Goal: Obtain resource: Obtain resource

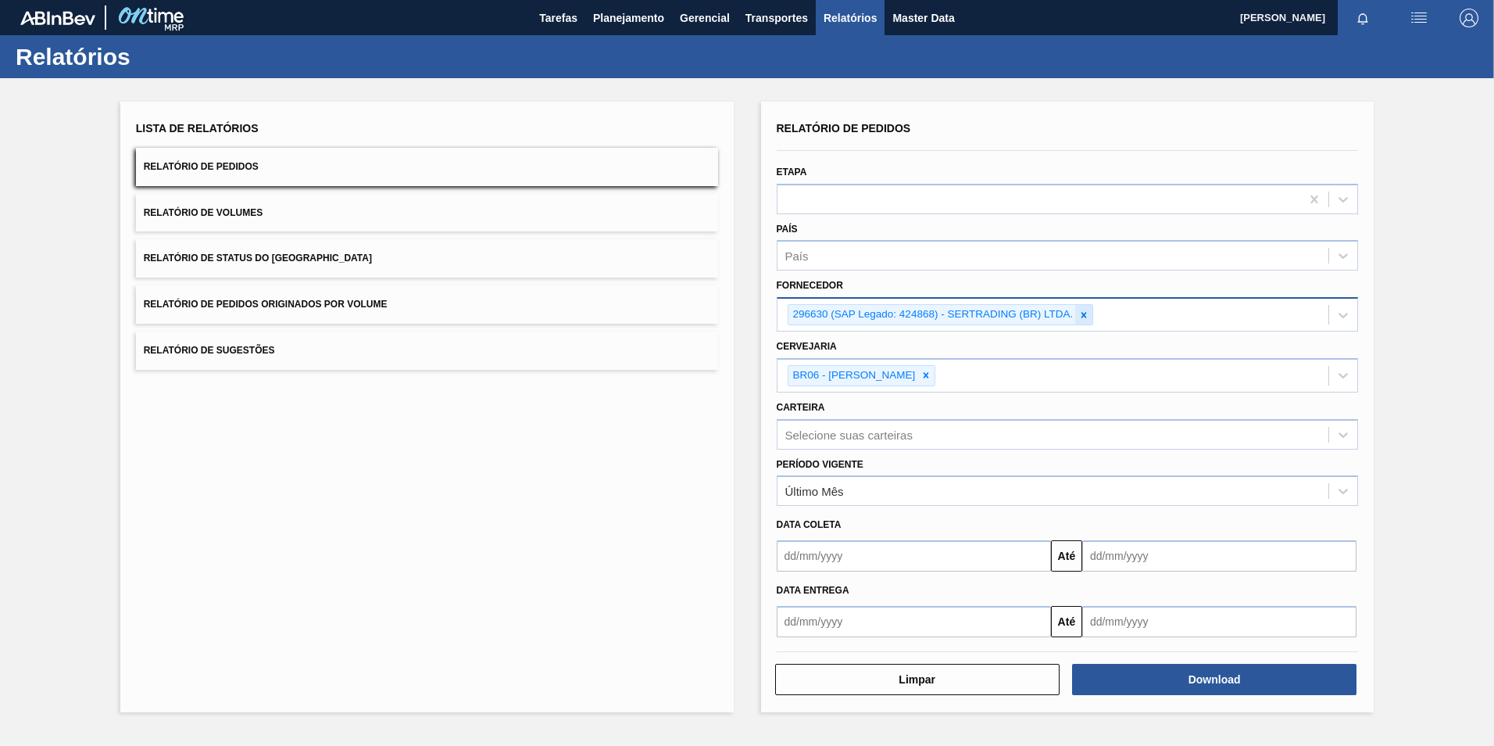
click at [1061, 316] on icon at bounding box center [1084, 314] width 5 height 5
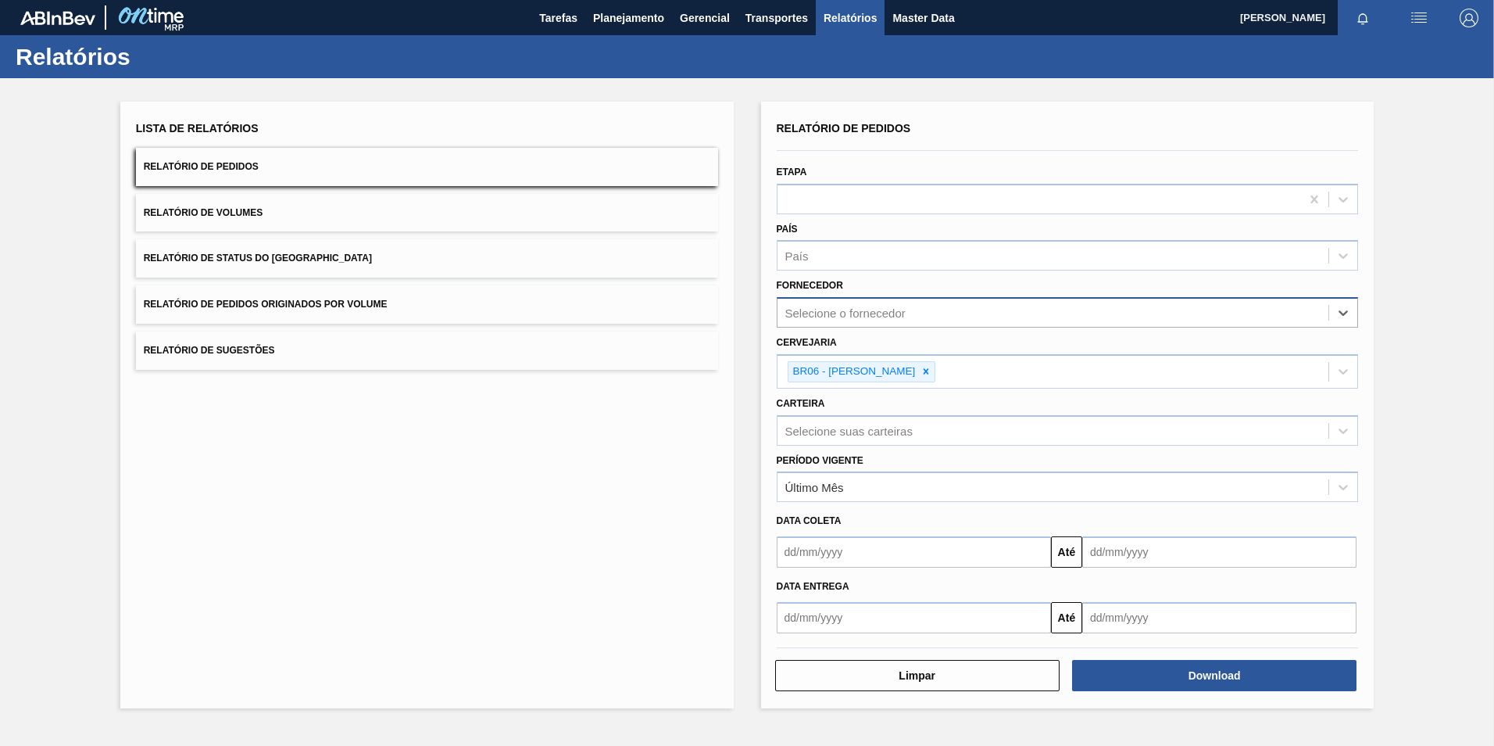
paste input "279493"
type input "279493"
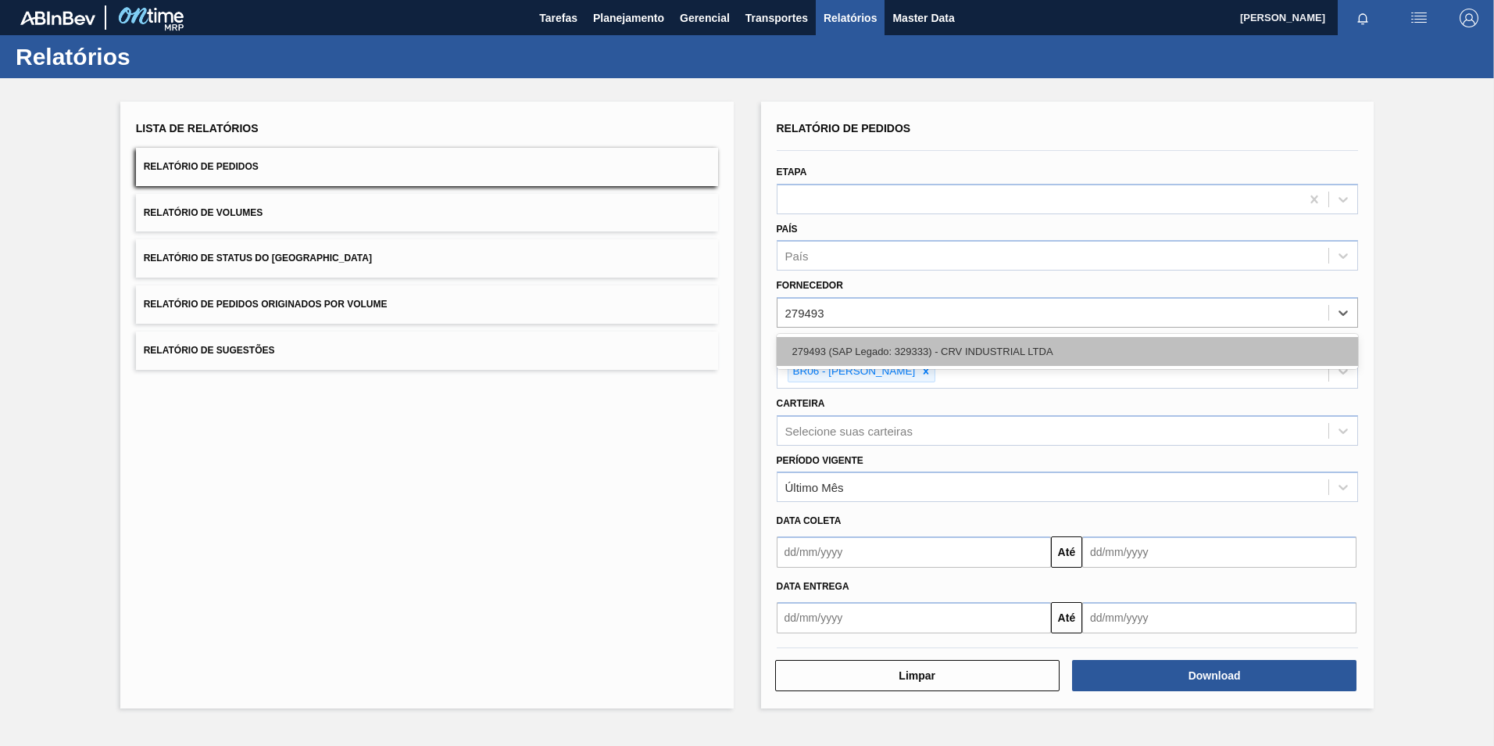
click at [919, 344] on div "279493 (SAP Legado: 329333) - CRV INDUSTRIAL LTDA" at bounding box center [1068, 351] width 582 height 29
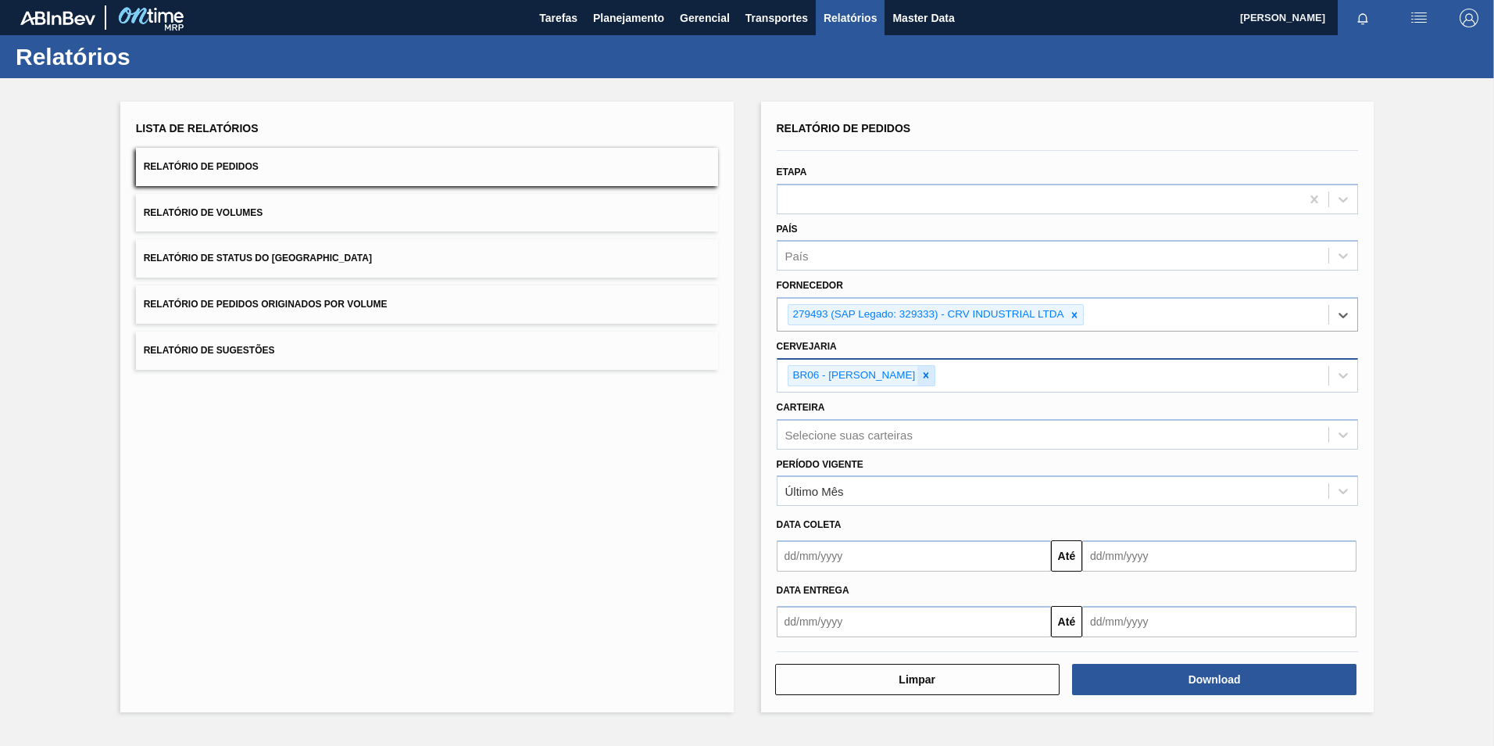
click at [924, 374] on icon at bounding box center [926, 375] width 5 height 5
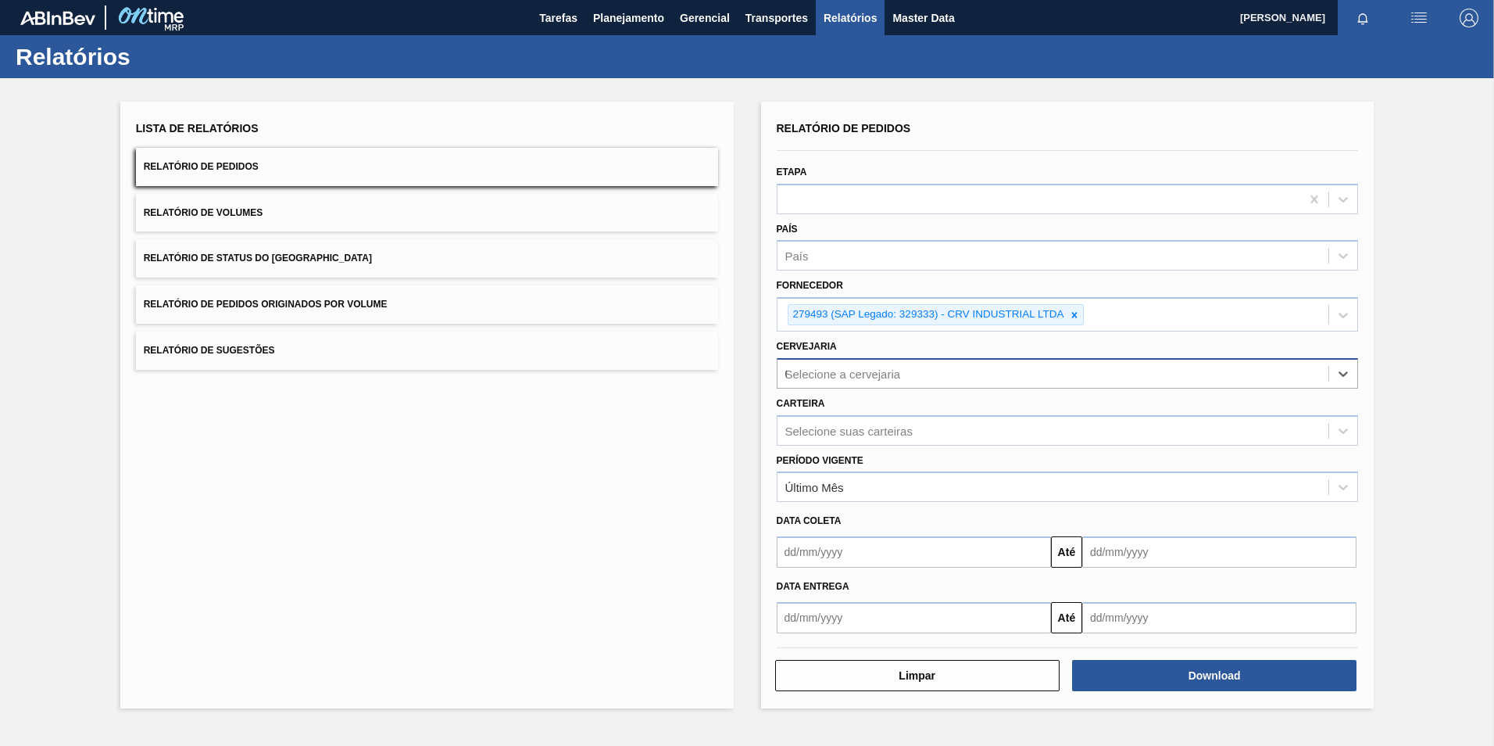
type input "04"
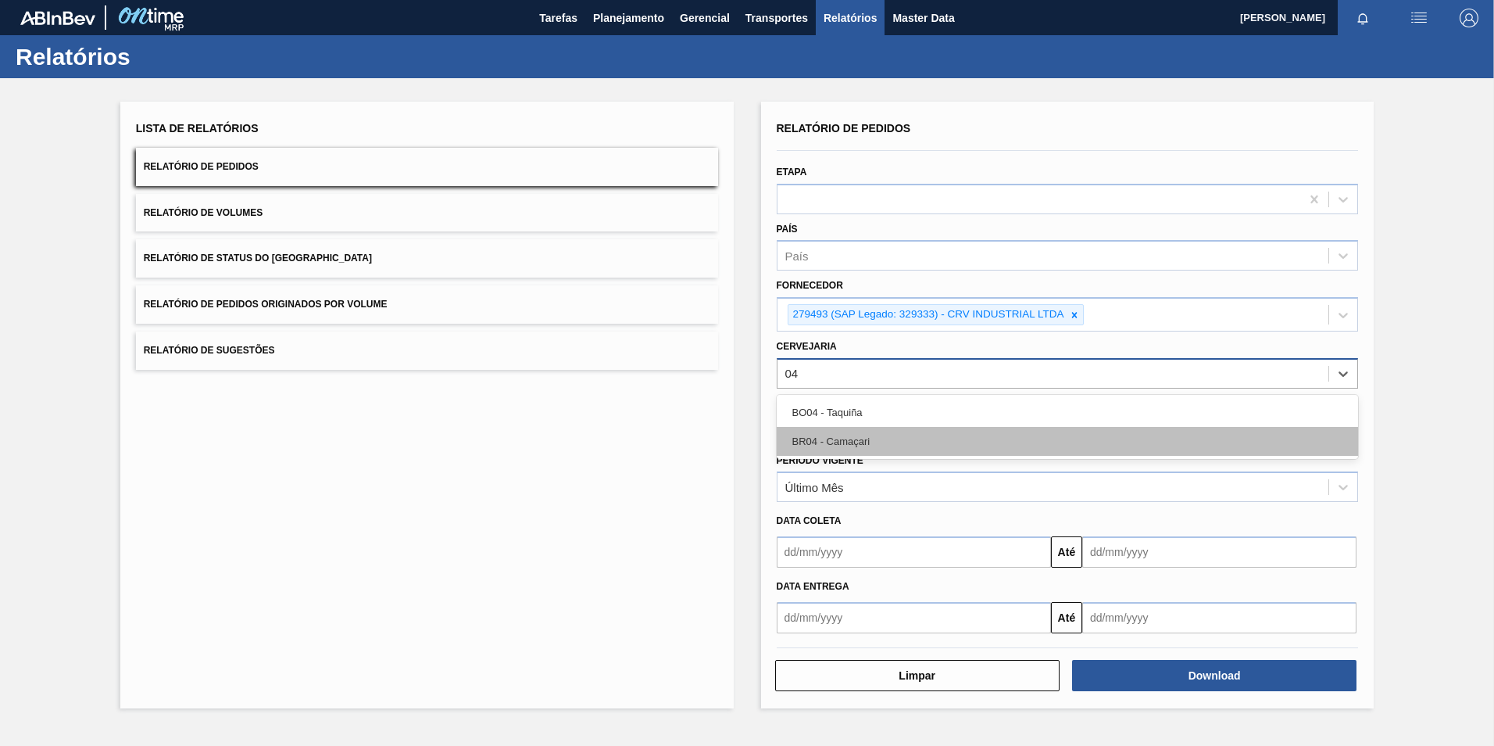
click at [860, 433] on div "BR04 - Camaçari" at bounding box center [1068, 441] width 582 height 29
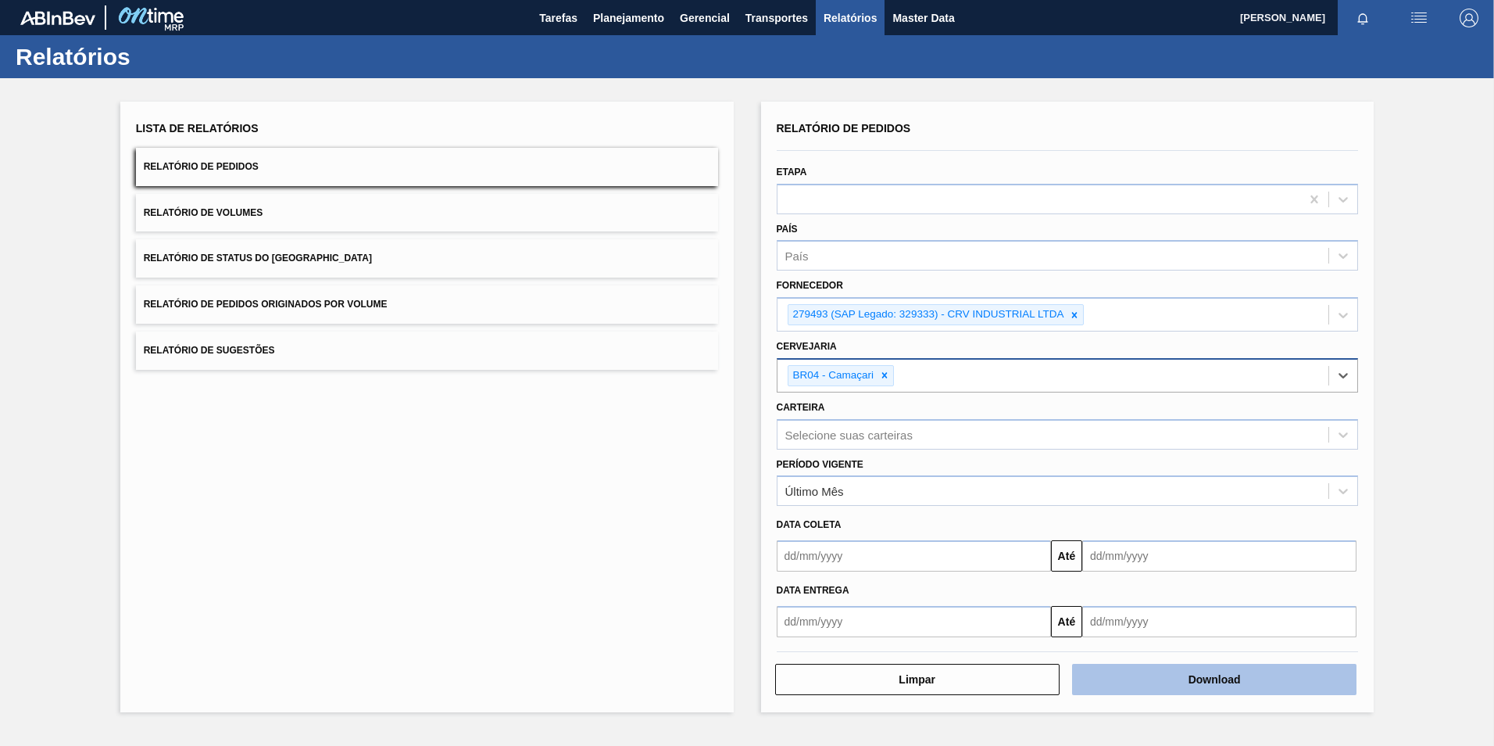
click at [1061, 501] on button "Download" at bounding box center [1214, 679] width 284 height 31
